Goal: Task Accomplishment & Management: Manage account settings

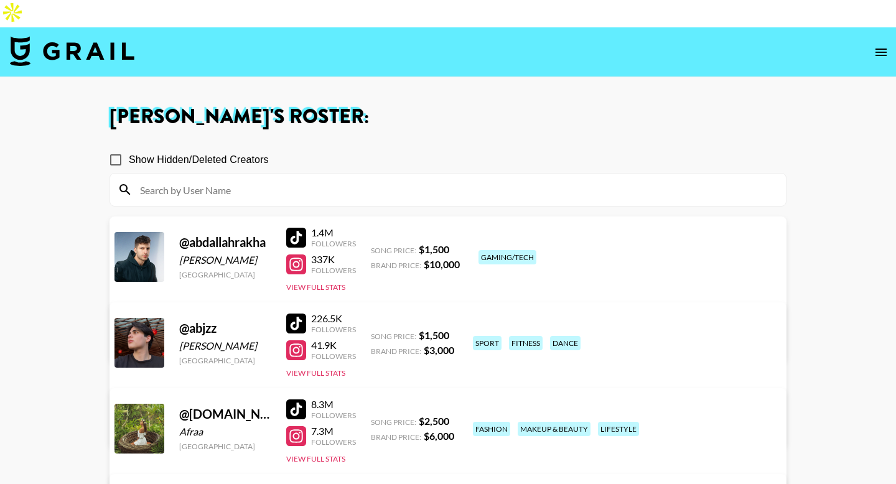
click at [880, 45] on icon "open drawer" at bounding box center [881, 52] width 15 height 15
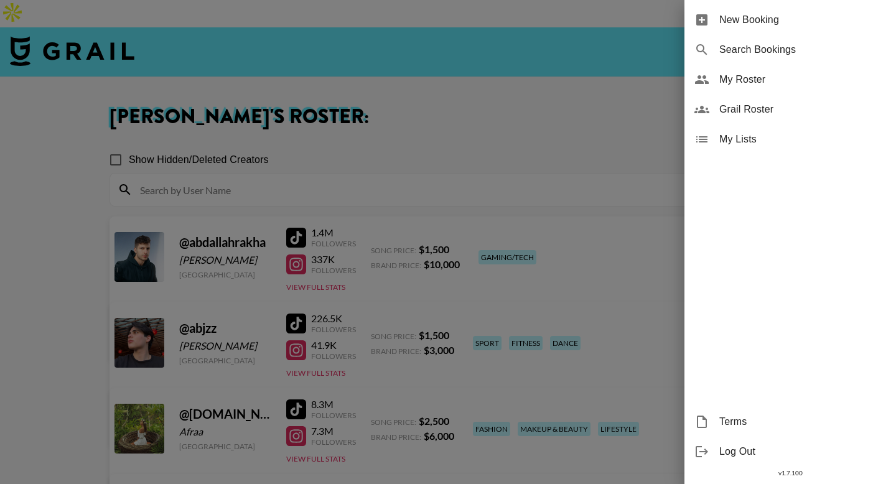
click at [158, 10] on div at bounding box center [448, 242] width 896 height 484
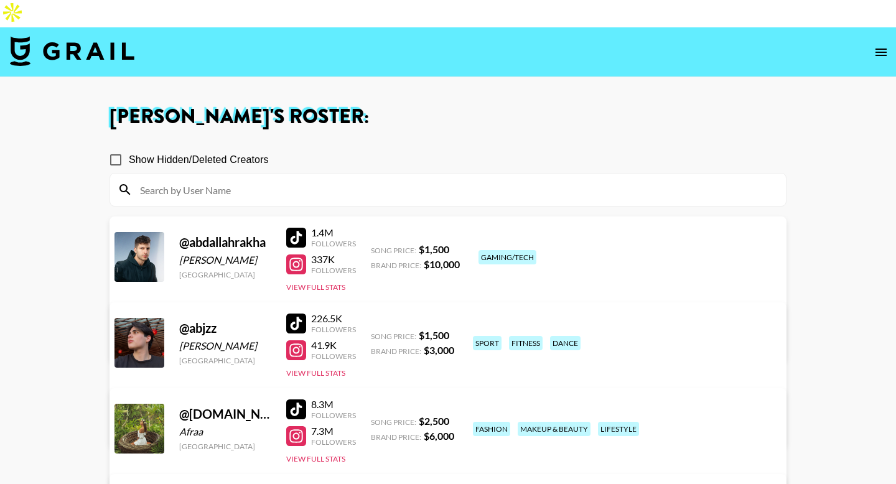
click at [82, 36] on img at bounding box center [72, 51] width 124 height 30
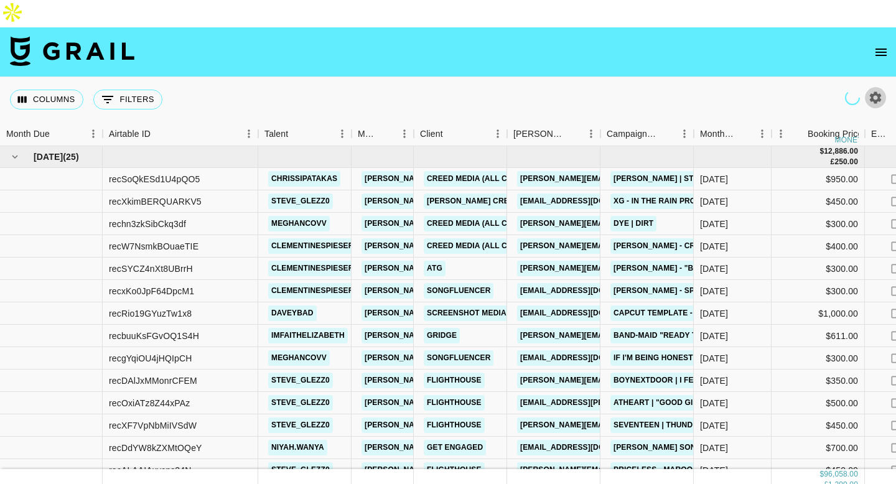
click at [875, 90] on icon "button" at bounding box center [875, 97] width 15 height 15
select select "[DATE]"
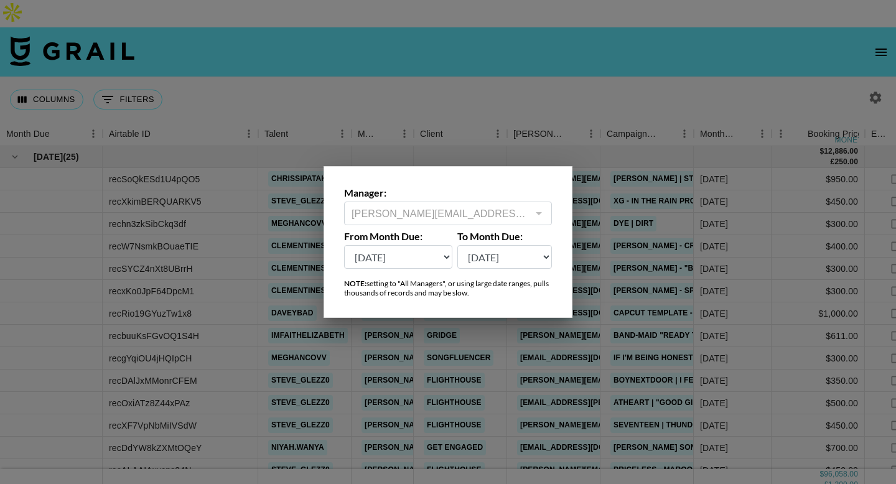
click at [211, 78] on div at bounding box center [448, 242] width 896 height 484
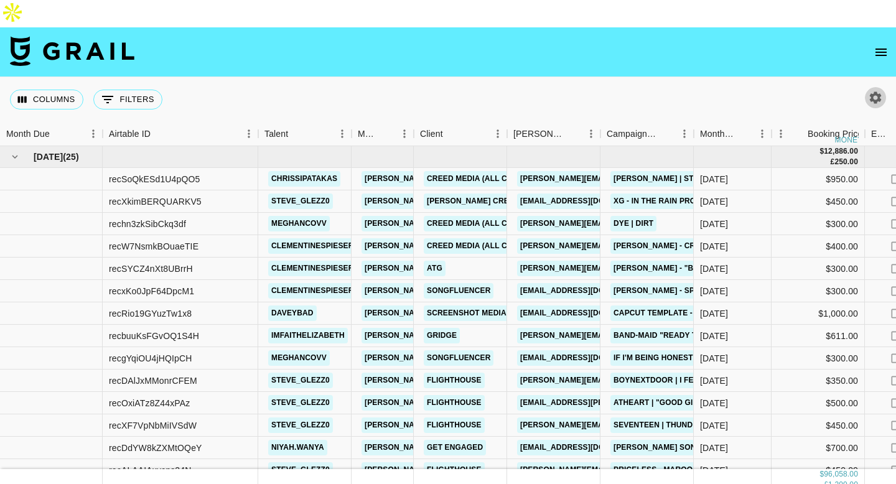
click at [874, 91] on icon "button" at bounding box center [876, 97] width 12 height 12
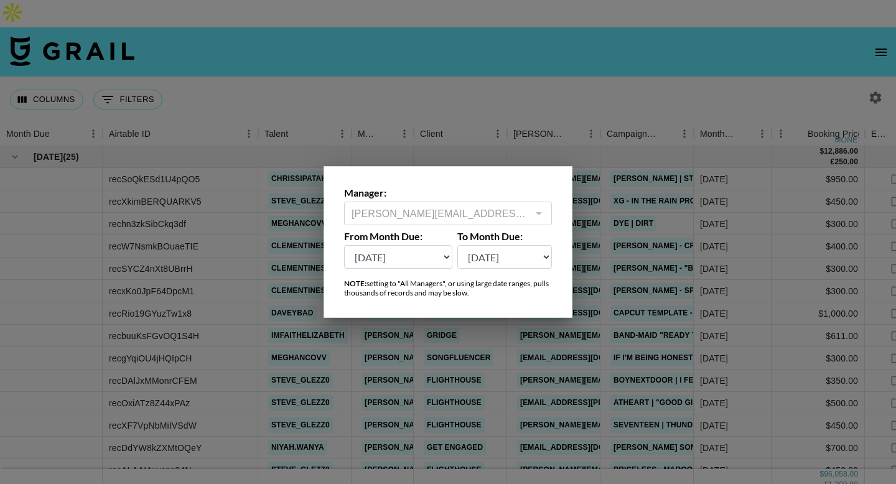
click at [479, 205] on div "joseph@grail-talent.com ​" at bounding box center [448, 214] width 208 height 24
click at [409, 264] on select "[DATE] [DATE] '[DATE] May '[DATE] Mar '[DATE] Jan '[DATE] Nov '[DATE] Sep '[DAT…" at bounding box center [398, 257] width 108 height 24
click at [344, 245] on select "[DATE] [DATE] '[DATE] May '[DATE] Mar '[DATE] Jan '[DATE] Nov '[DATE] Sep '[DAT…" at bounding box center [398, 257] width 108 height 24
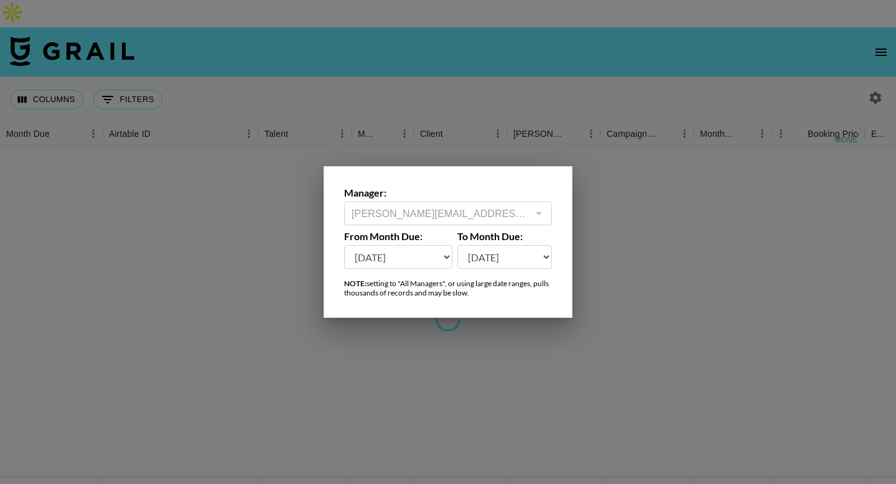
click at [396, 254] on select "[DATE] [DATE] '[DATE] May '[DATE] Mar '[DATE] Jan '[DATE] Nov '[DATE] Sep '[DAT…" at bounding box center [398, 257] width 108 height 24
select select "[DATE]"
click at [344, 245] on select "[DATE] [DATE] '[DATE] May '[DATE] Mar '[DATE] Jan '[DATE] Nov '[DATE] Sep '[DAT…" at bounding box center [398, 257] width 108 height 24
click at [546, 209] on div "joseph@grail-talent.com ​" at bounding box center [448, 214] width 208 height 24
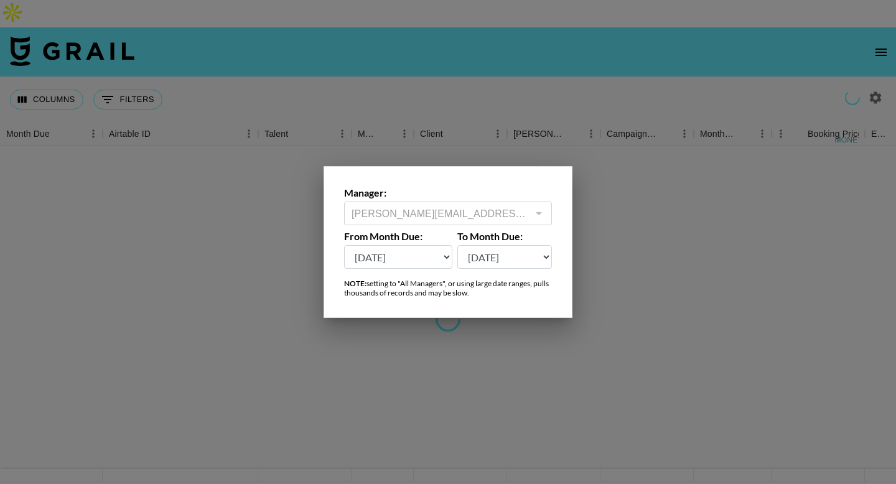
click at [545, 210] on div at bounding box center [538, 213] width 16 height 17
click at [541, 211] on div at bounding box center [538, 213] width 16 height 17
click at [533, 211] on div at bounding box center [538, 213] width 16 height 17
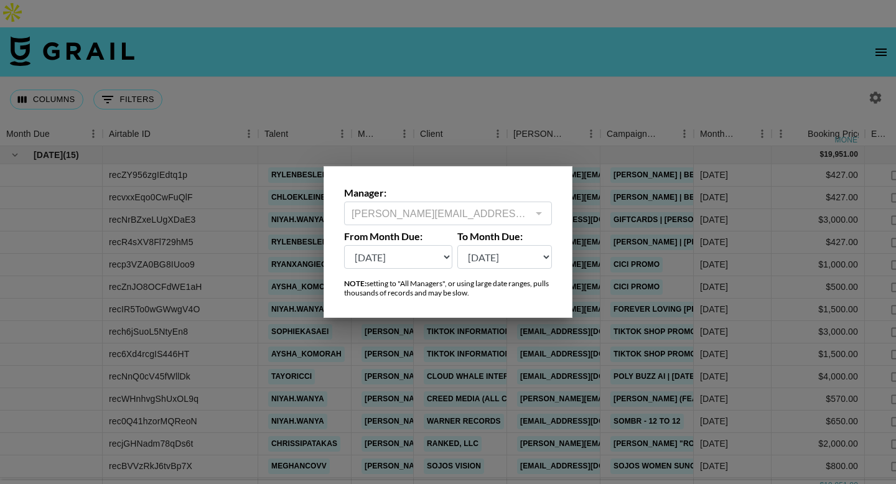
click at [455, 294] on div "NOTE: setting to "All Managers", or using large date ranges, pulls thousands of…" at bounding box center [448, 288] width 208 height 19
click at [535, 39] on div at bounding box center [448, 242] width 896 height 484
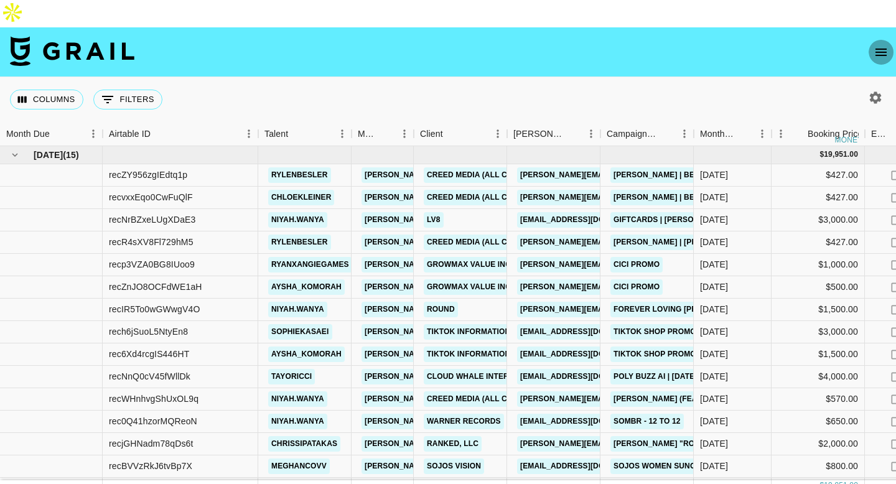
click at [879, 45] on icon "open drawer" at bounding box center [881, 52] width 15 height 15
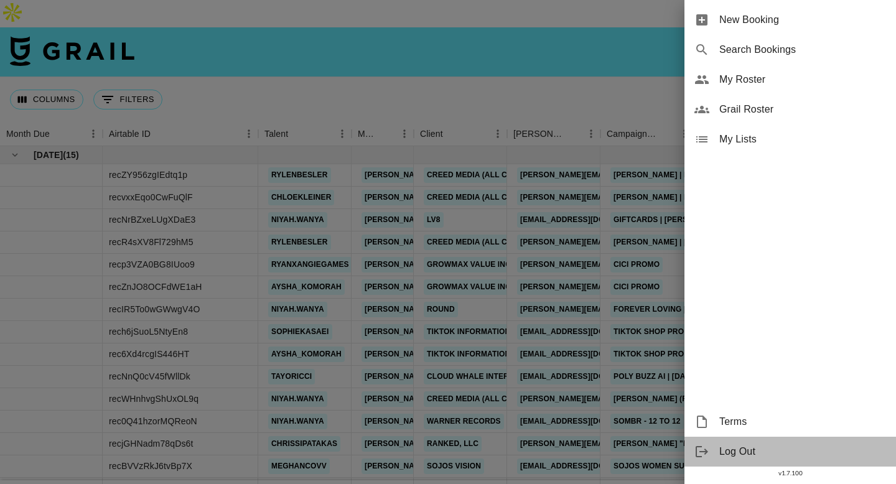
click at [721, 452] on span "Log Out" at bounding box center [802, 451] width 167 height 15
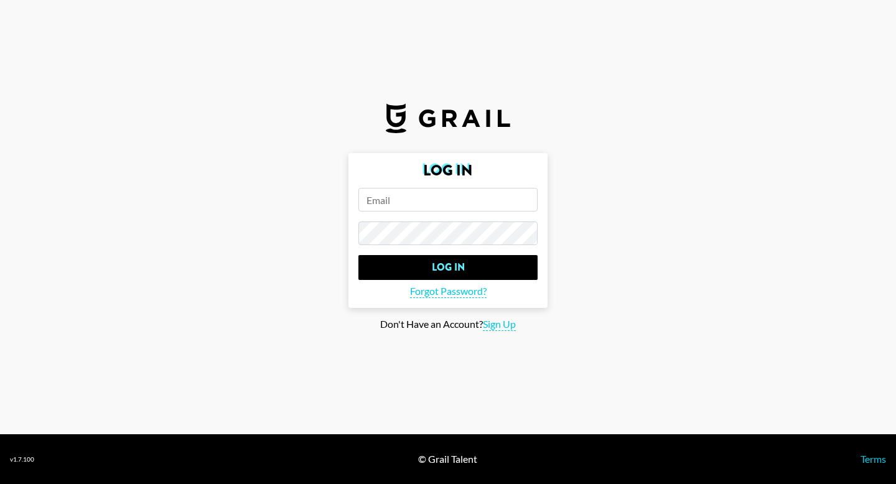
click at [404, 205] on input "email" at bounding box center [447, 200] width 179 height 24
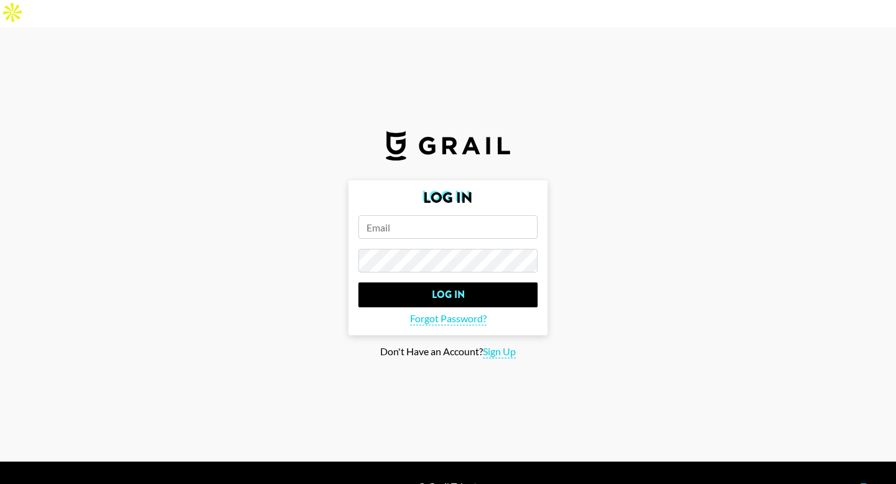
type input "[PERSON_NAME][EMAIL_ADDRESS][DOMAIN_NAME]"
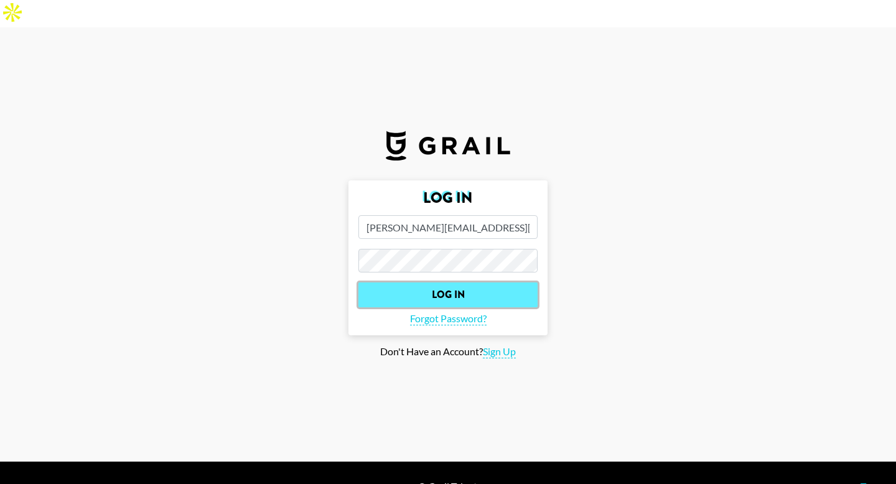
click at [452, 282] on input "Log In" at bounding box center [447, 294] width 179 height 25
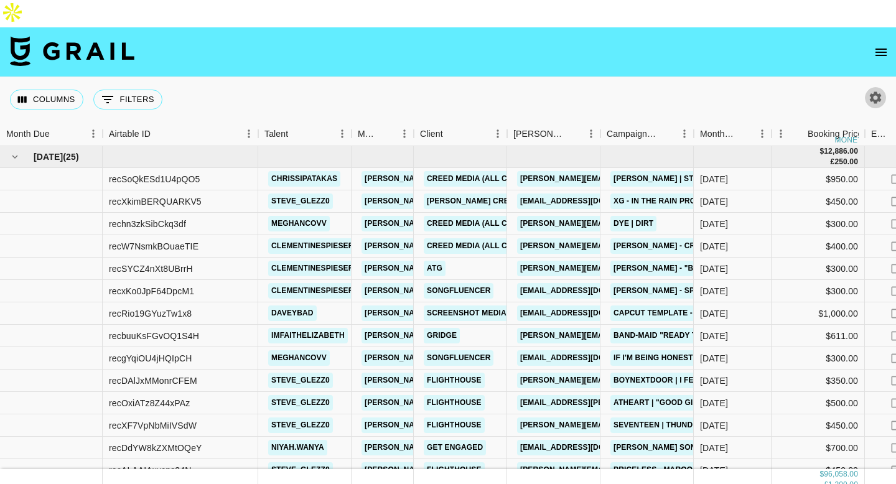
click at [876, 91] on icon "button" at bounding box center [876, 97] width 12 height 12
select select "[DATE]"
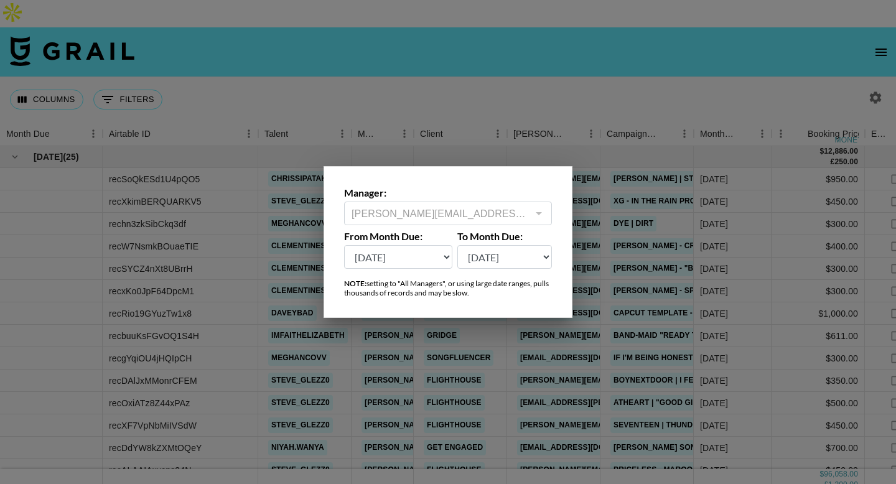
click at [495, 58] on div at bounding box center [448, 242] width 896 height 484
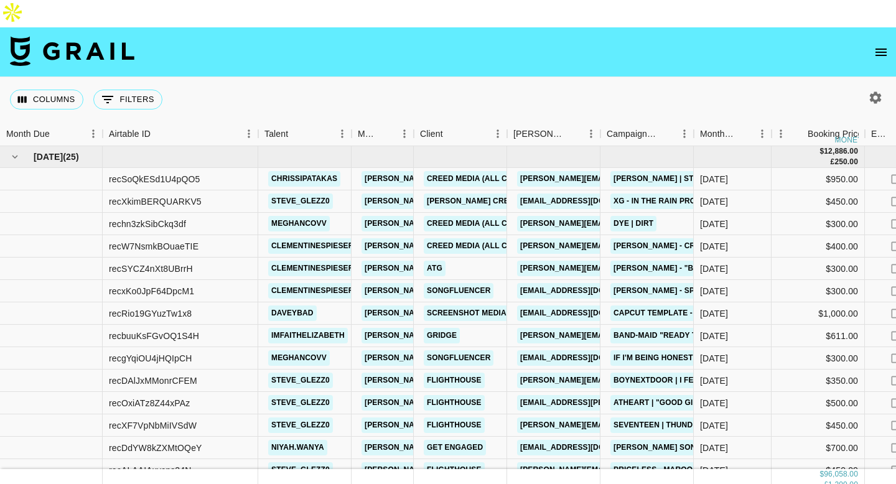
click at [877, 91] on icon "button" at bounding box center [876, 97] width 12 height 12
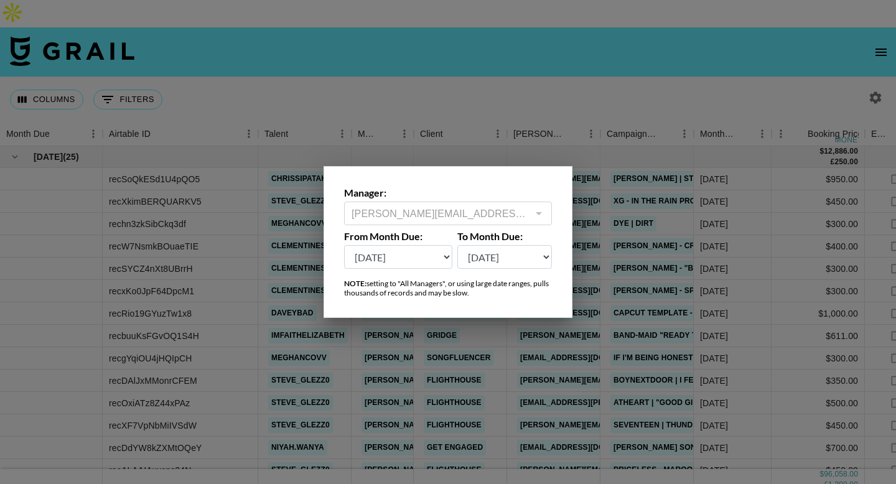
click at [417, 258] on select "[DATE] [DATE] '[DATE] May '[DATE] Mar '[DATE] Jan '[DATE] Nov '[DATE] Sep '[DAT…" at bounding box center [398, 257] width 108 height 24
select select "[DATE]"
click at [344, 245] on select "[DATE] [DATE] '[DATE] May '[DATE] Mar '[DATE] Jan '[DATE] Nov '[DATE] Sep '[DAT…" at bounding box center [398, 257] width 108 height 24
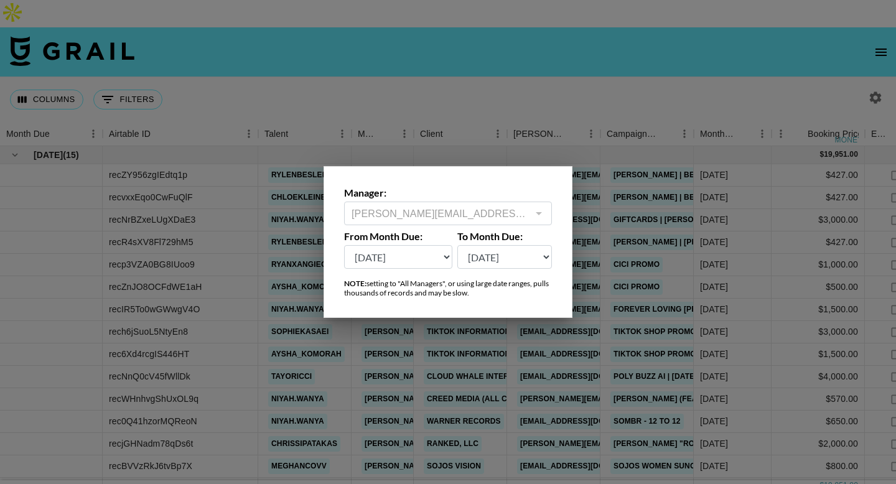
click at [461, 41] on div at bounding box center [448, 242] width 896 height 484
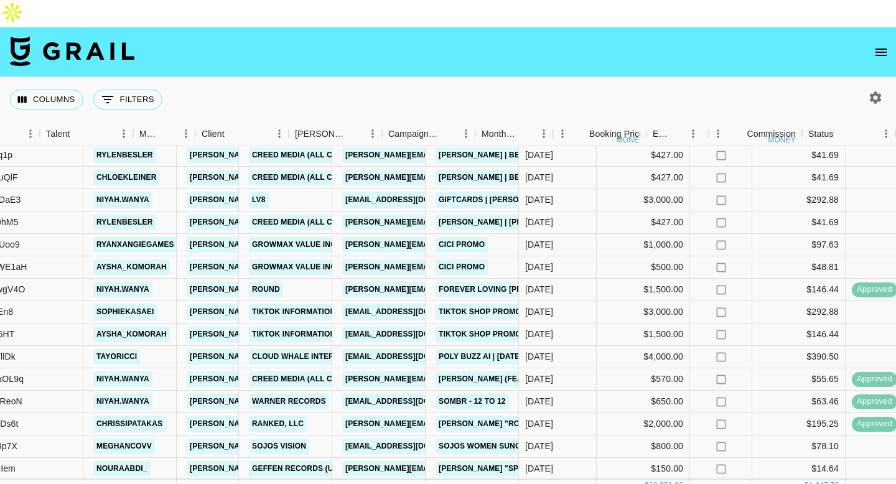
scroll to position [20, 263]
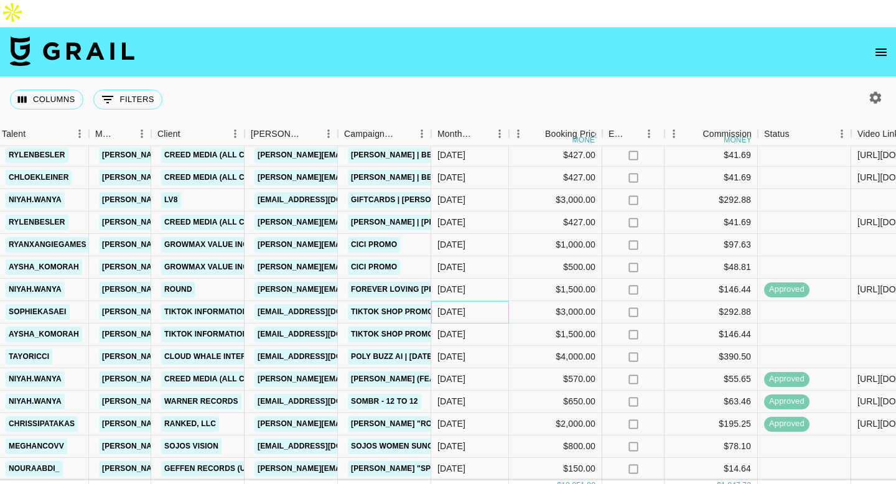
click at [455, 306] on div "[DATE]" at bounding box center [451, 312] width 28 height 12
click at [454, 306] on div "[DATE]" at bounding box center [451, 312] width 28 height 12
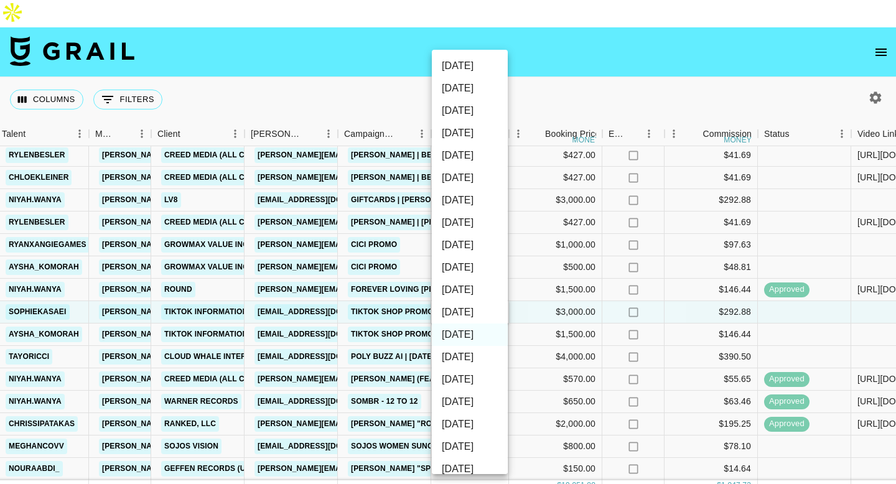
click at [469, 314] on li "[DATE]" at bounding box center [470, 312] width 76 height 22
type input "[DATE]"
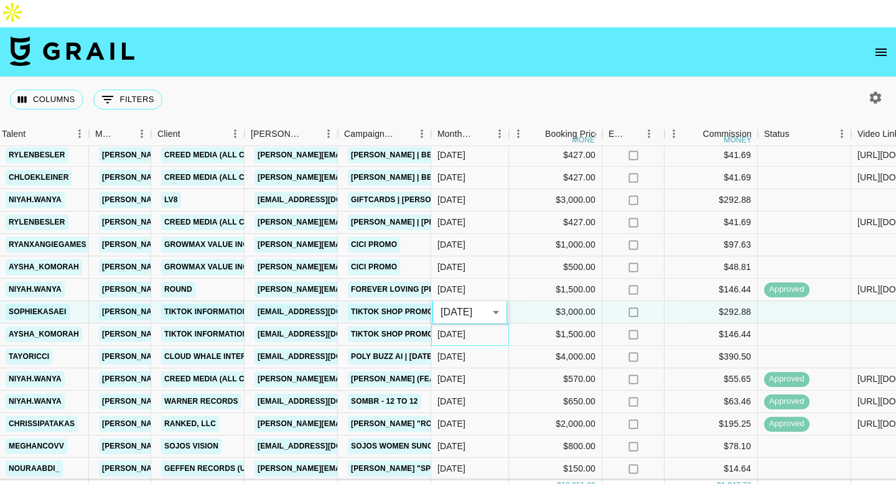
click at [462, 328] on div "[DATE]" at bounding box center [451, 334] width 28 height 12
click at [462, 350] on div "[DATE]" at bounding box center [451, 356] width 28 height 12
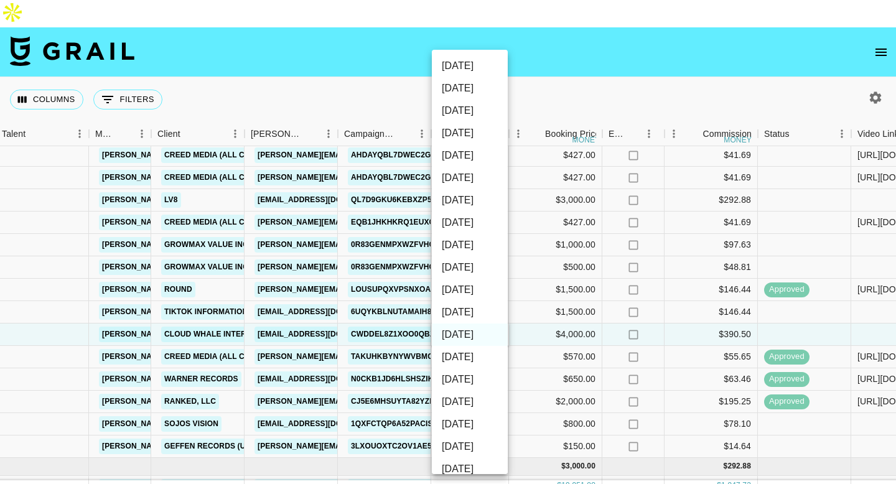
scroll to position [31, 263]
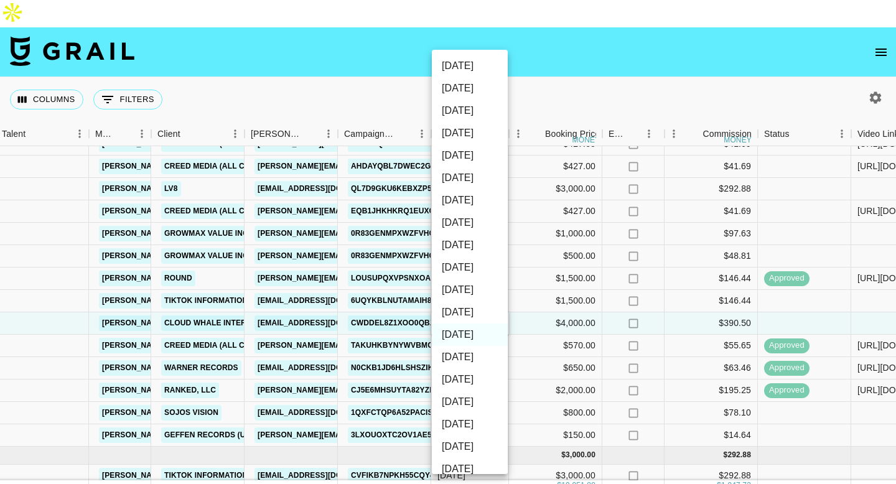
click at [464, 310] on li "[DATE]" at bounding box center [470, 312] width 76 height 22
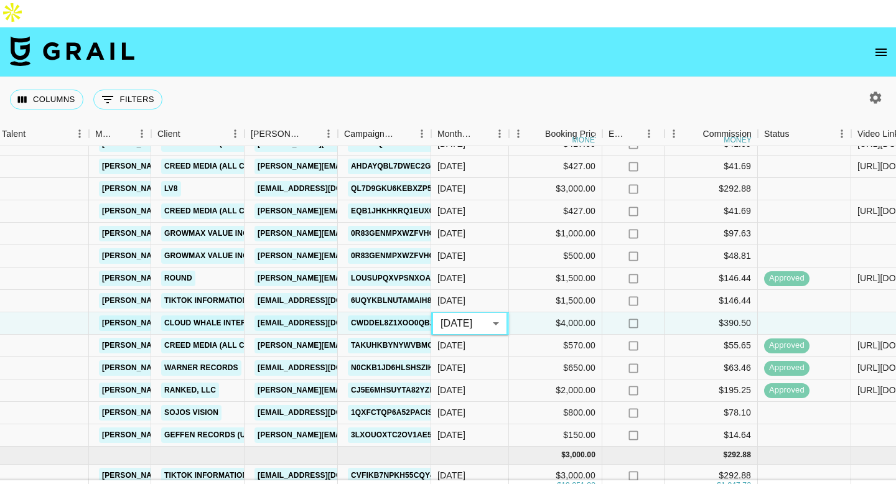
type input "[DATE]"
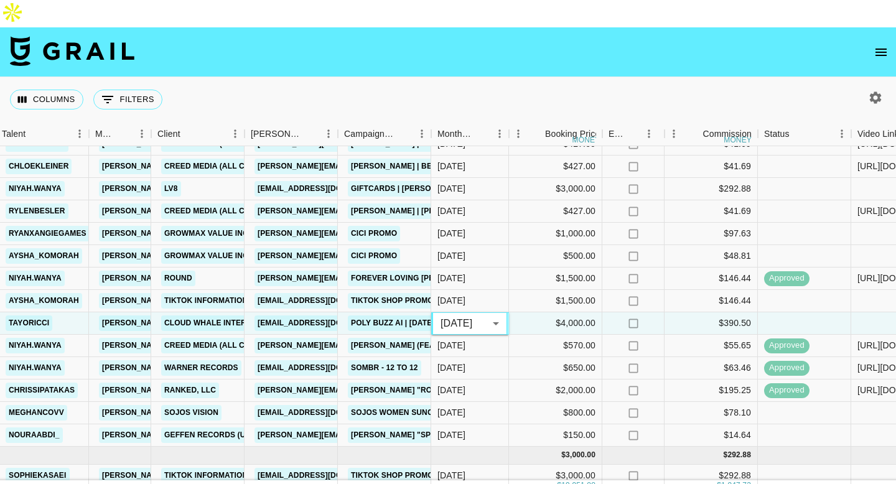
scroll to position [38, 263]
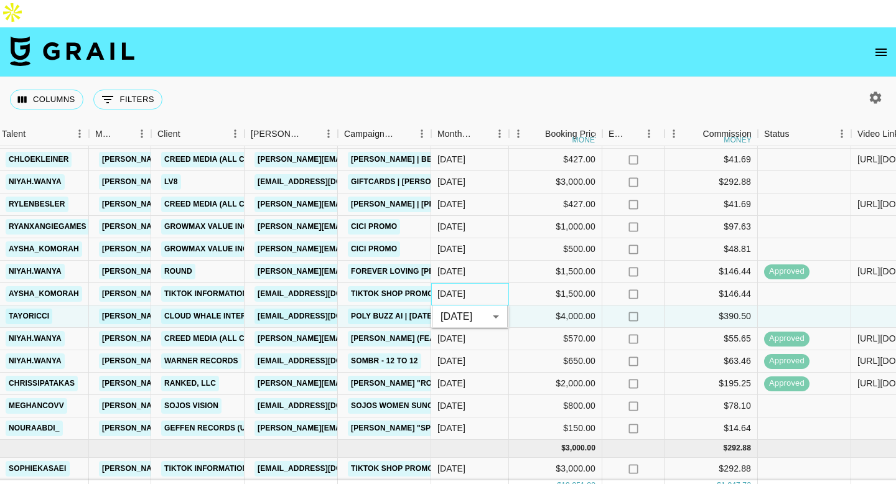
click at [465, 287] on div "[DATE]" at bounding box center [451, 293] width 28 height 12
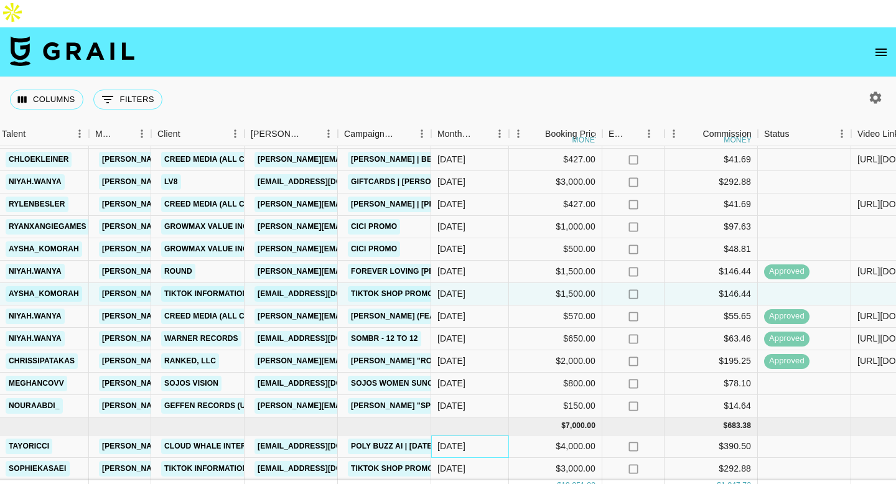
click at [451, 440] on div "[DATE]" at bounding box center [451, 446] width 28 height 12
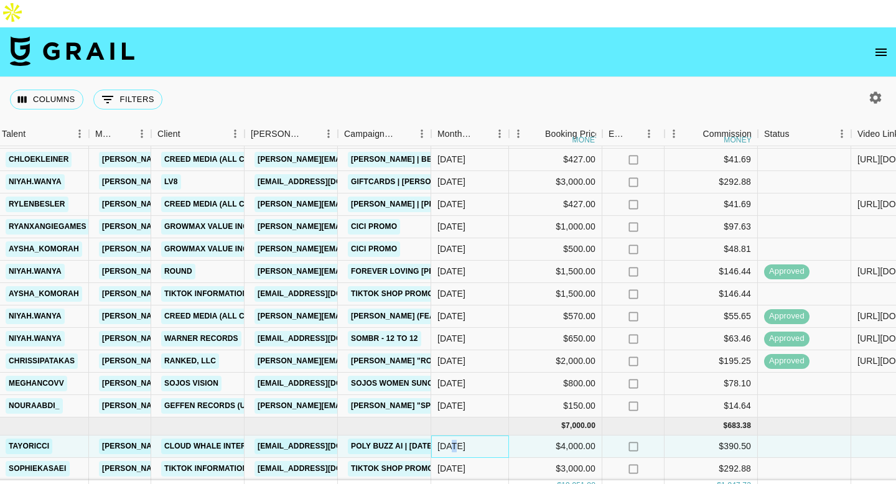
click at [451, 440] on div "[DATE]" at bounding box center [451, 446] width 28 height 12
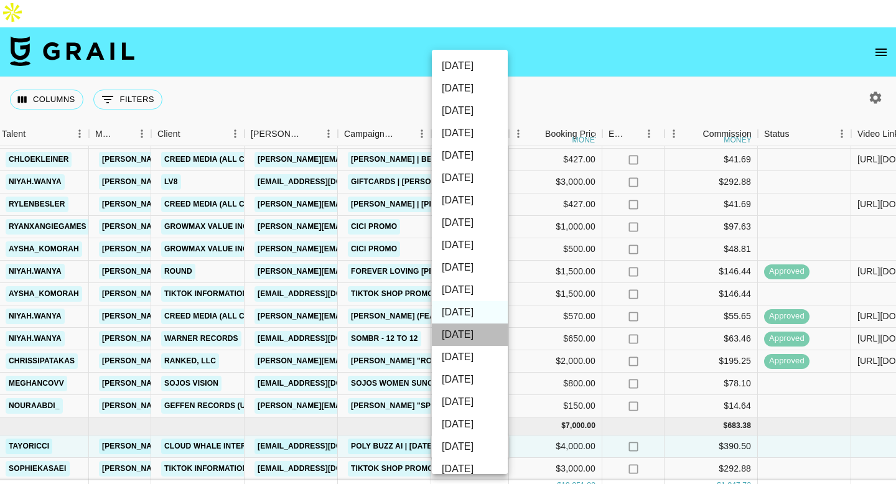
click at [462, 337] on li "[DATE]" at bounding box center [470, 335] width 76 height 22
type input "[DATE]"
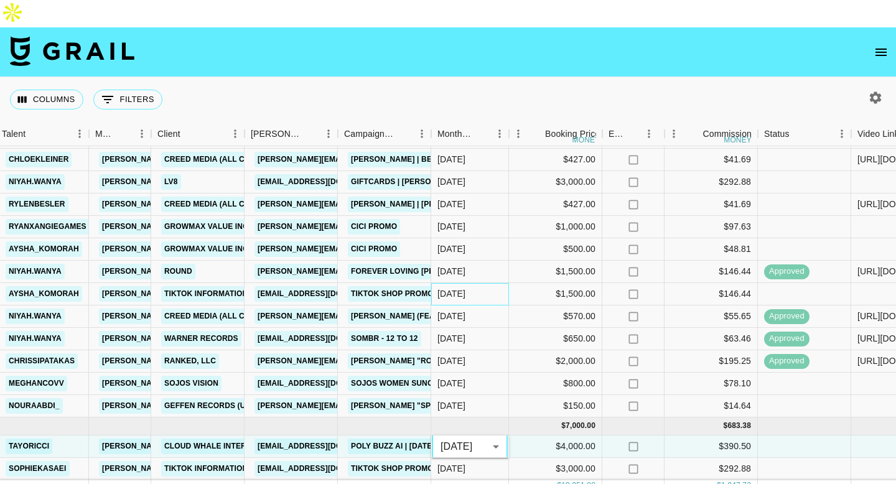
click at [452, 287] on div "[DATE]" at bounding box center [451, 293] width 28 height 12
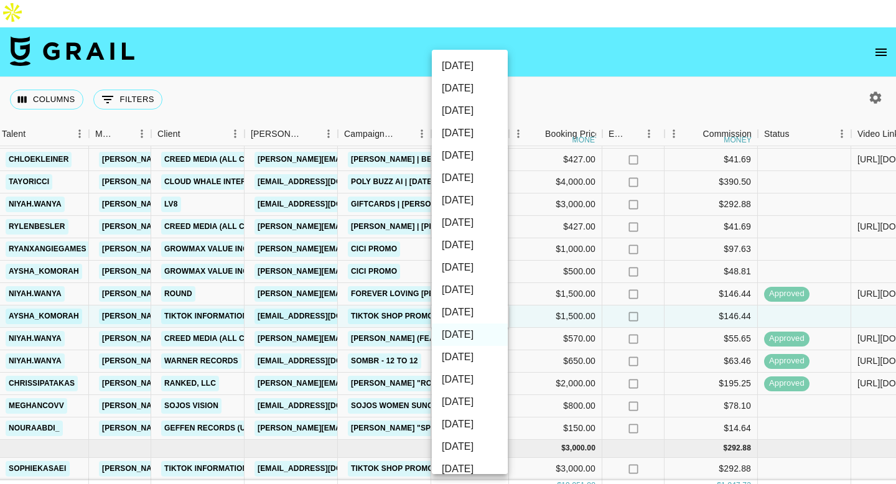
click at [302, 289] on div at bounding box center [448, 242] width 896 height 484
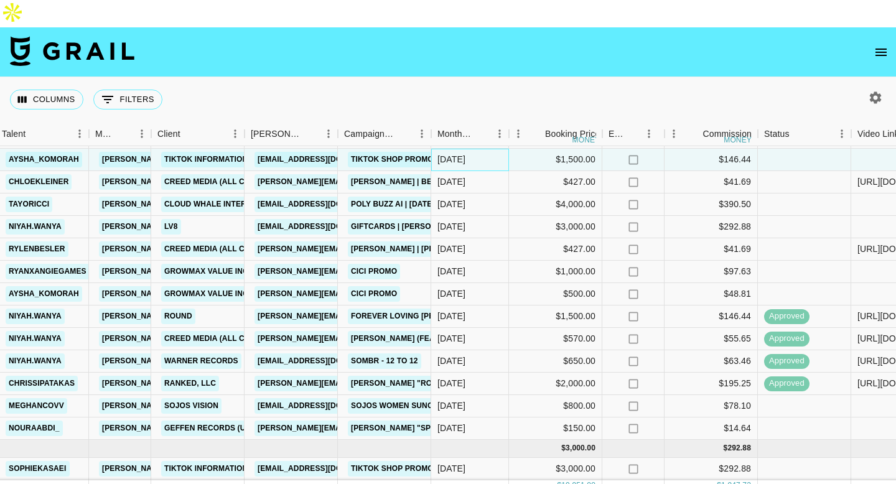
scroll to position [0, 263]
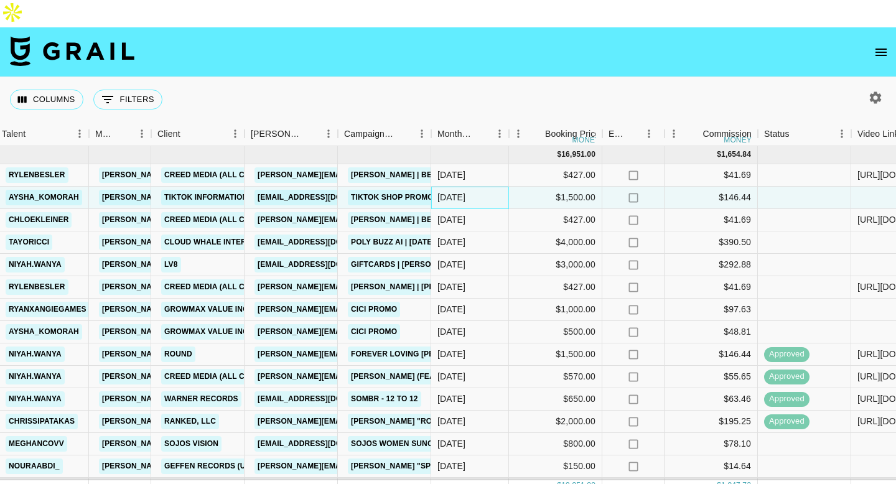
click at [459, 191] on div "[DATE]" at bounding box center [451, 197] width 28 height 12
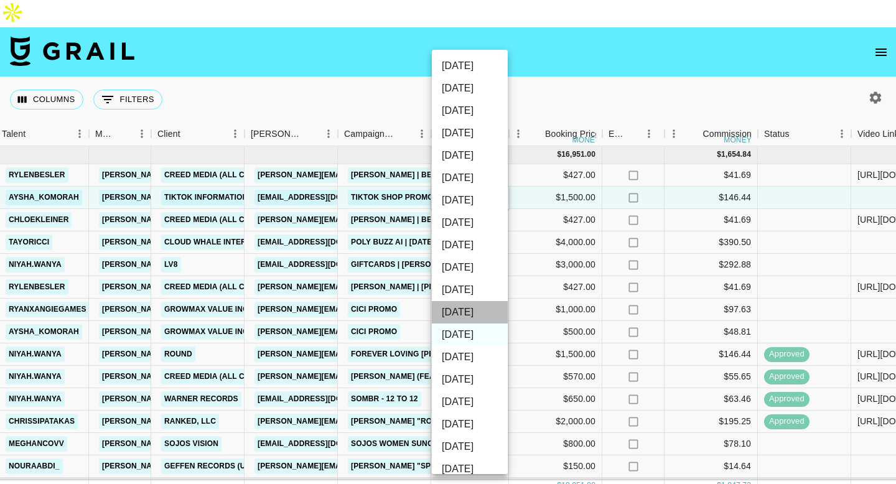
click at [464, 314] on li "[DATE]" at bounding box center [470, 312] width 76 height 22
type input "[DATE]"
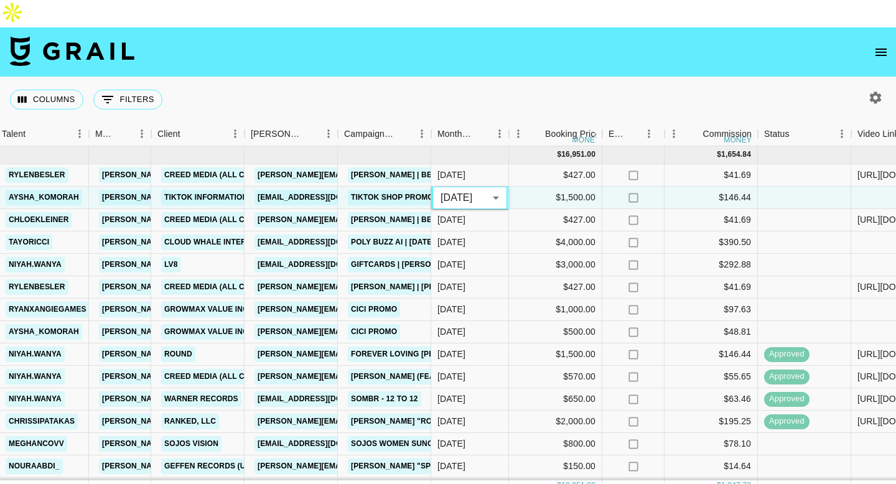
scroll to position [38, 263]
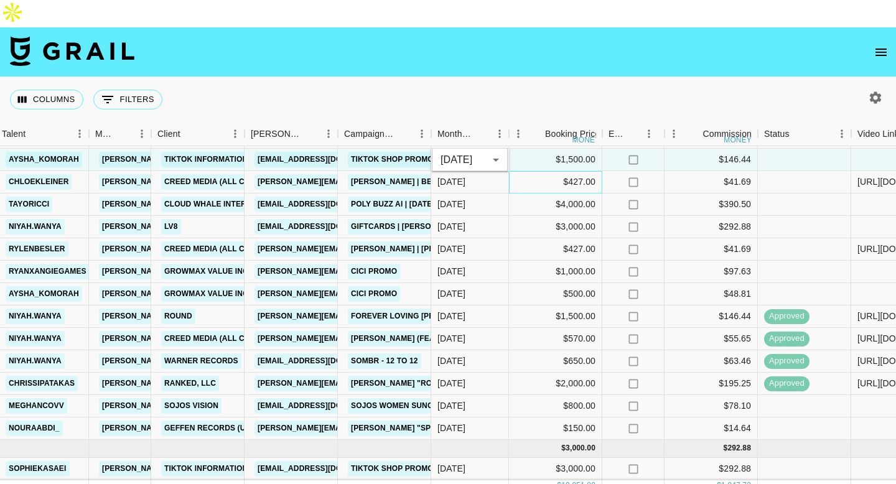
click at [532, 171] on div "$427.00" at bounding box center [555, 182] width 93 height 22
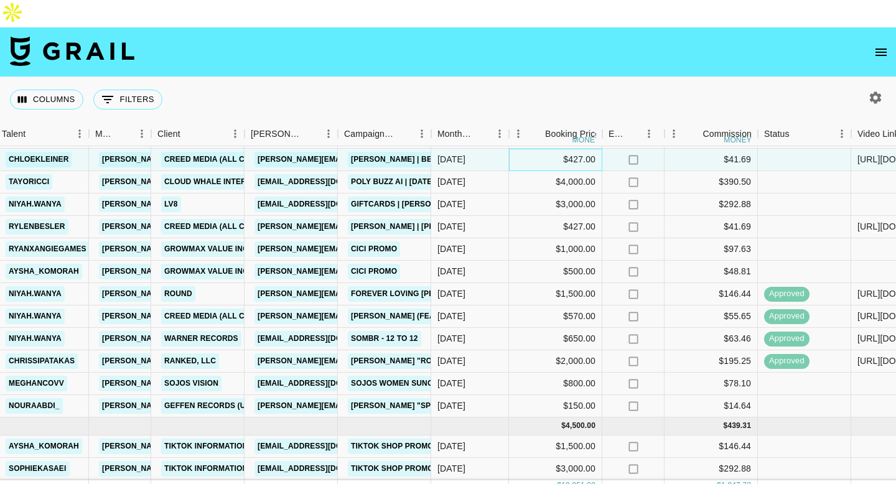
scroll to position [0, 263]
